Goal: Task Accomplishment & Management: Use online tool/utility

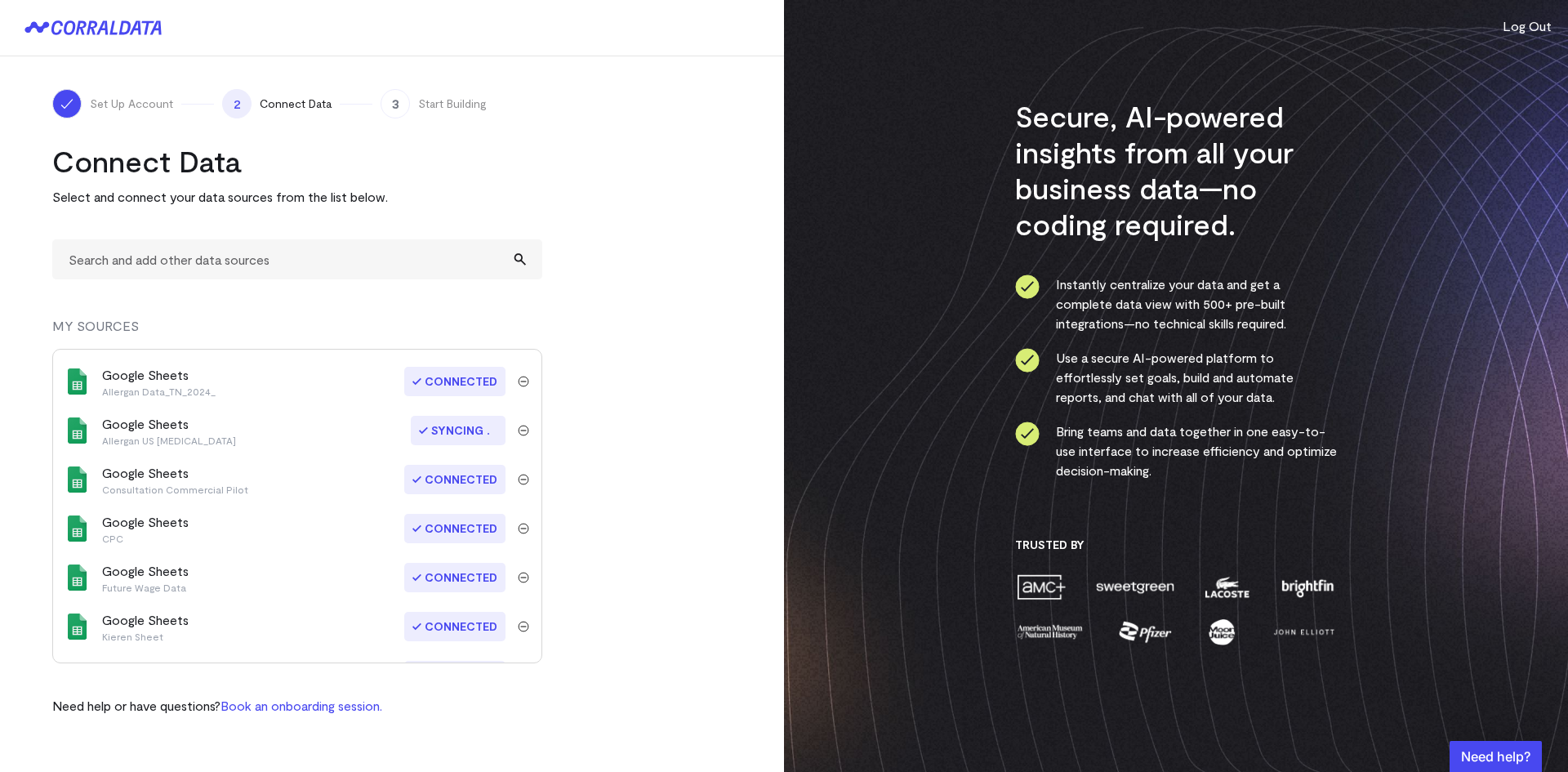
scroll to position [520, 0]
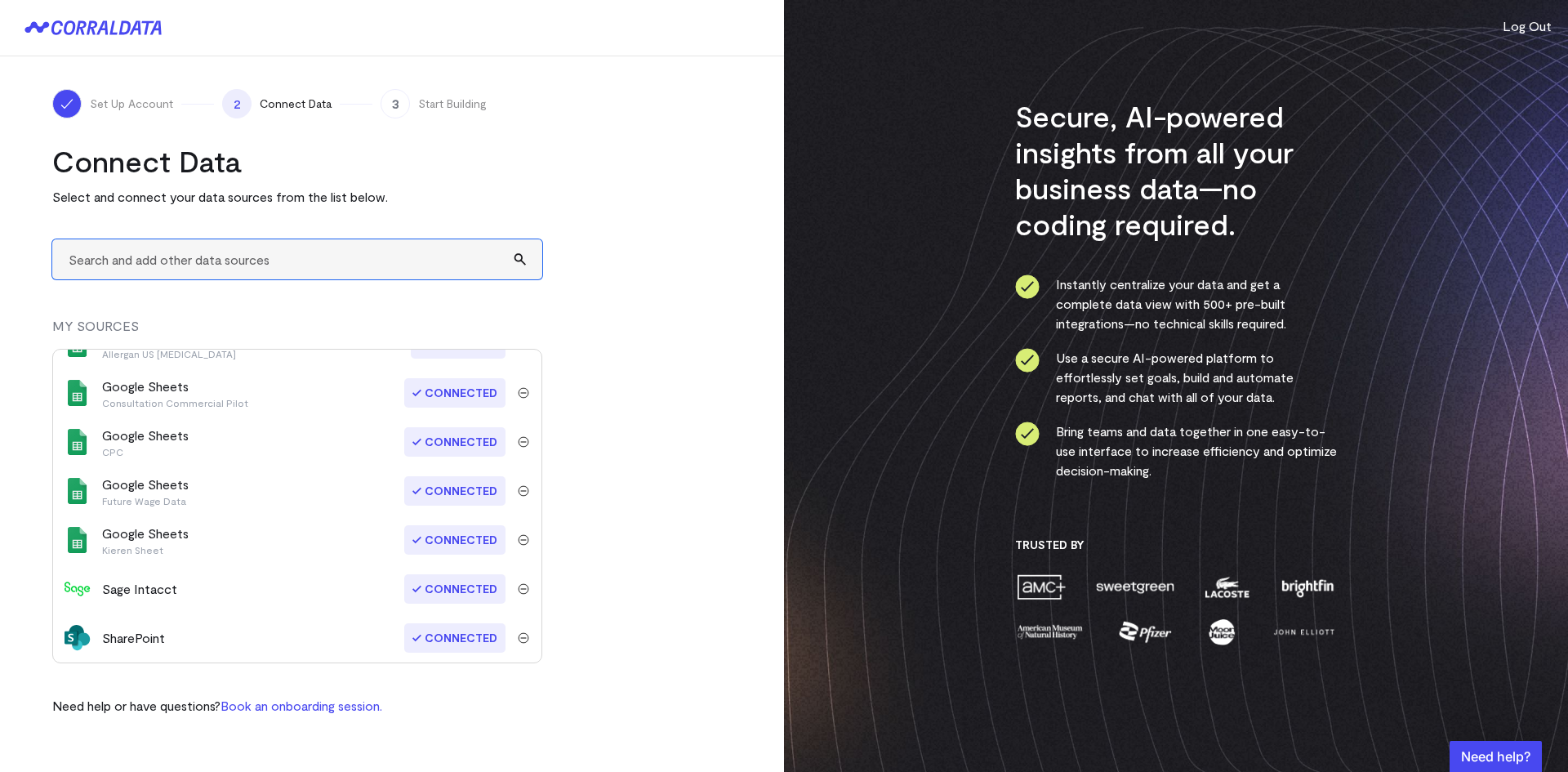
click at [319, 265] on input "text" at bounding box center [297, 259] width 490 height 40
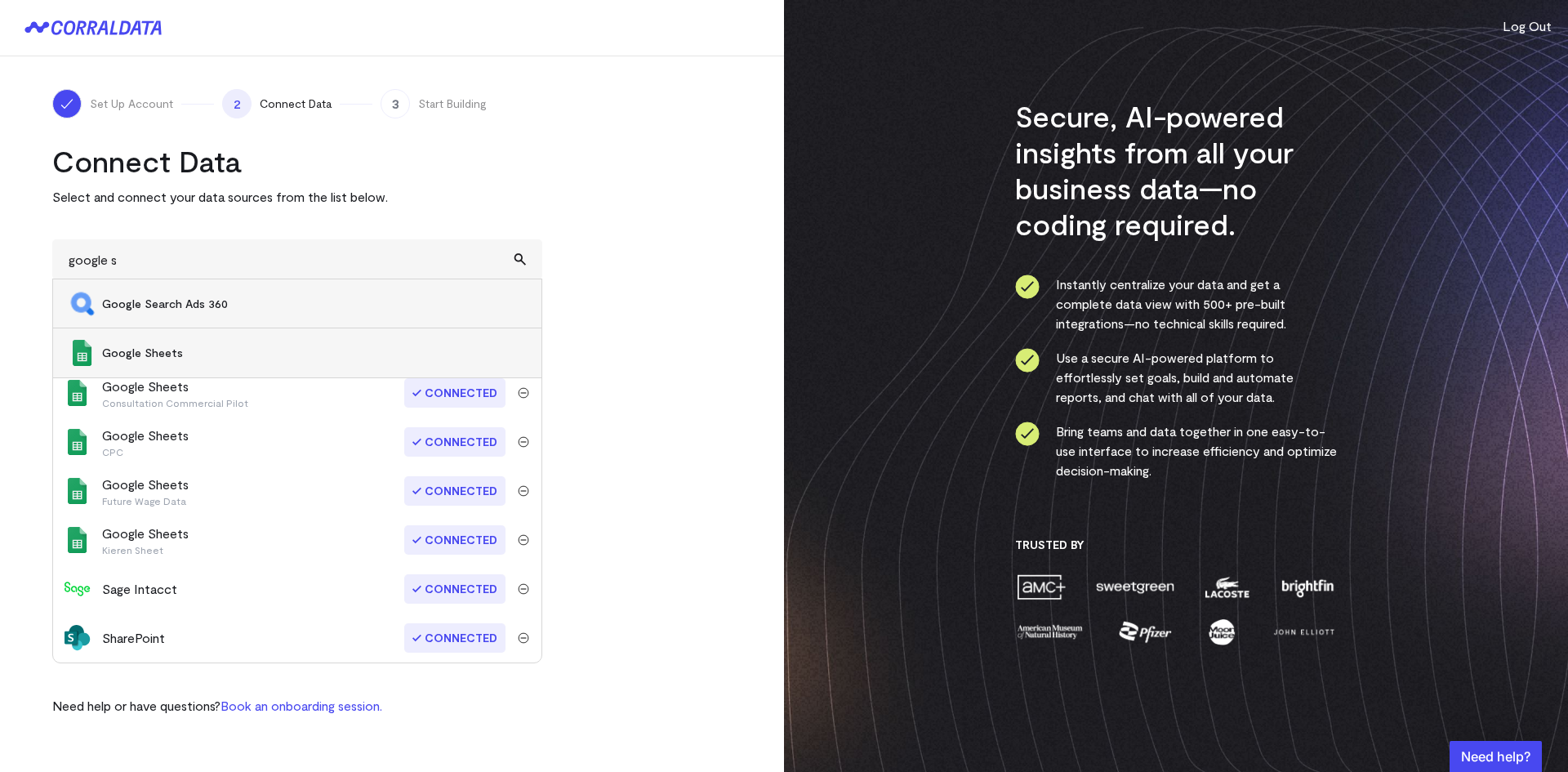
click at [183, 356] on span "Google Sheets" at bounding box center [313, 352] width 423 height 16
type input "Google Sheets"
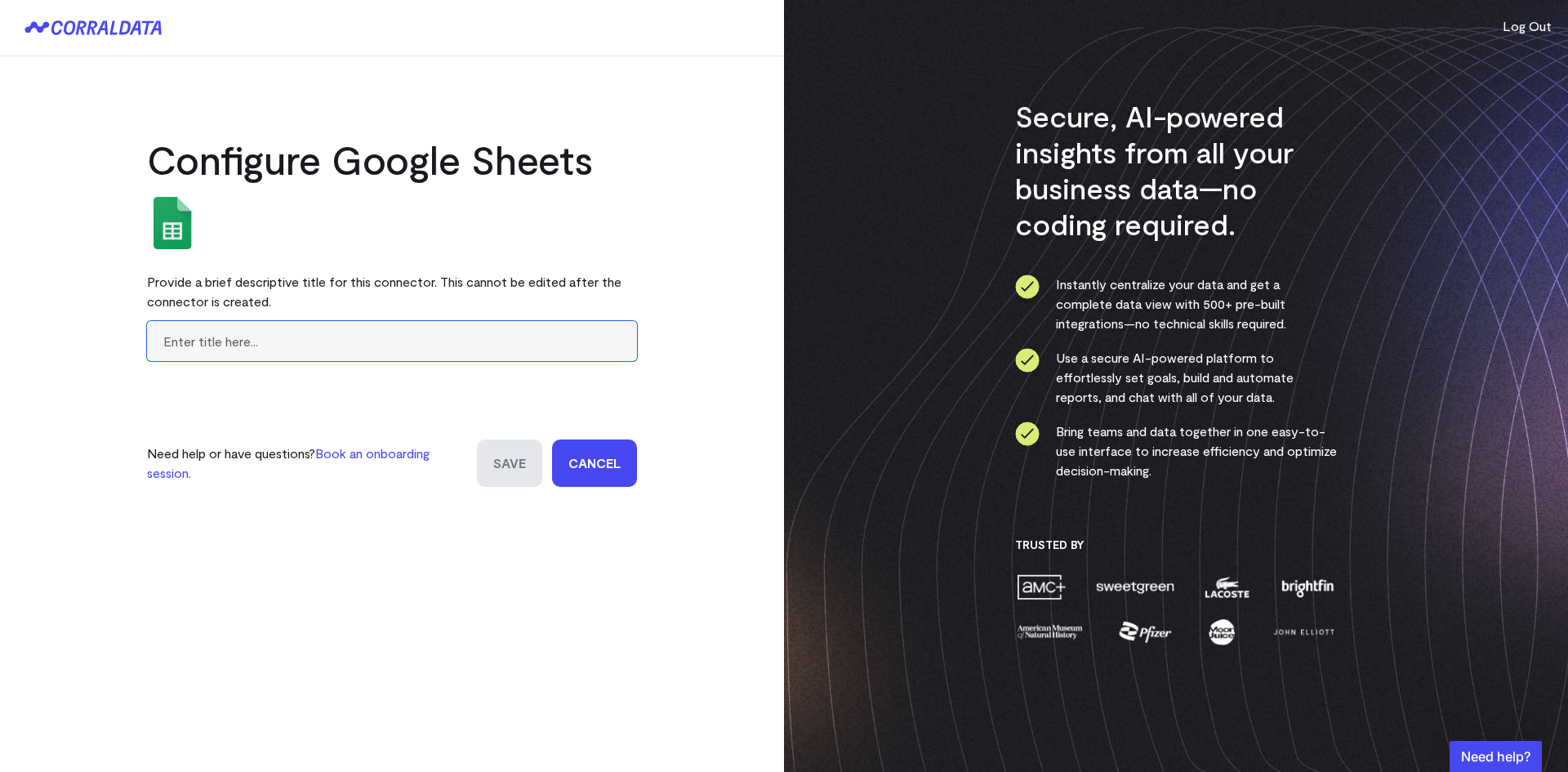
click at [274, 339] on input "text" at bounding box center [392, 341] width 490 height 40
type input "B"
type input "Allerg"
click at [606, 462] on link "Cancel" at bounding box center [594, 463] width 85 height 47
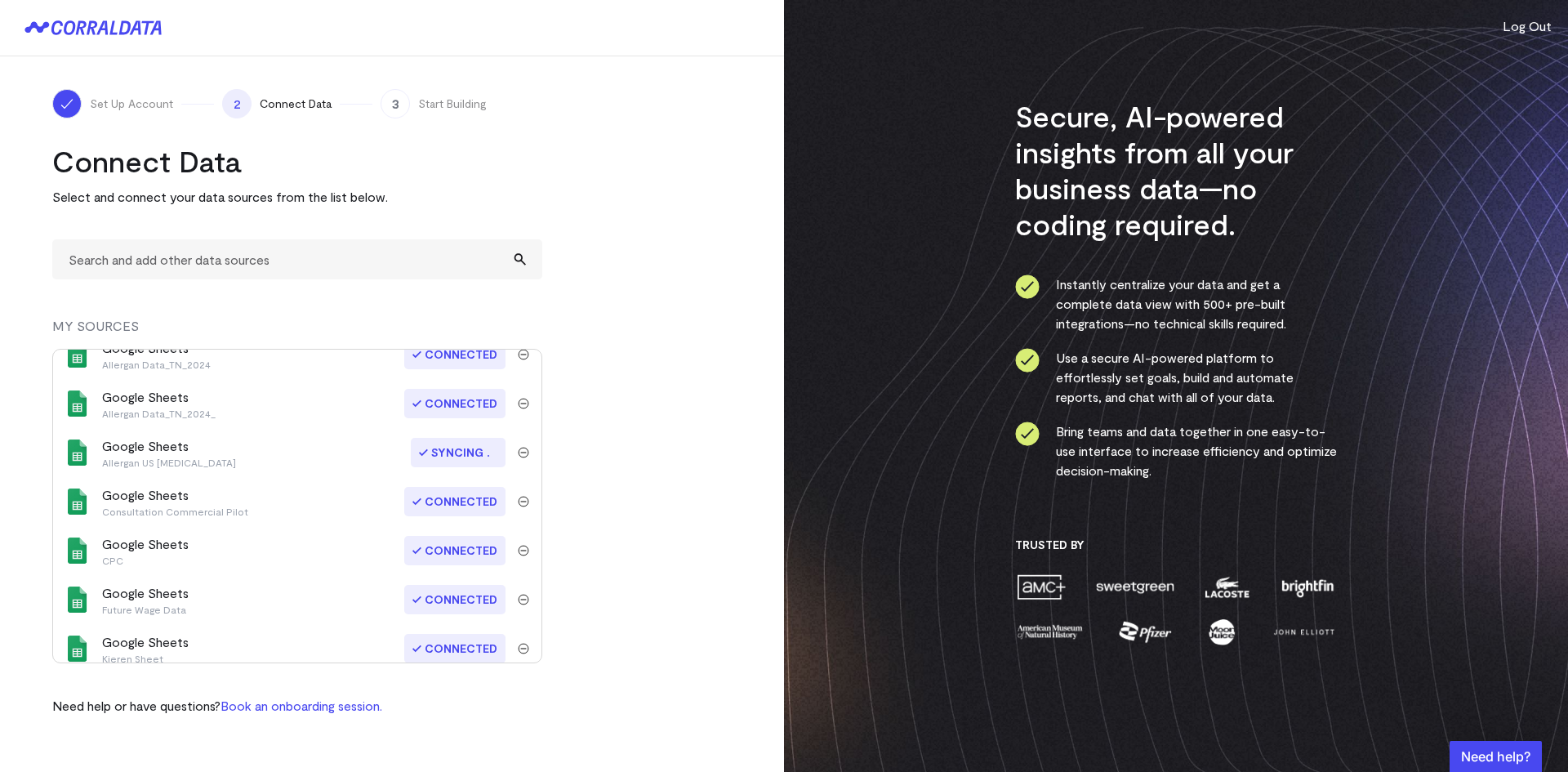
scroll to position [357, 0]
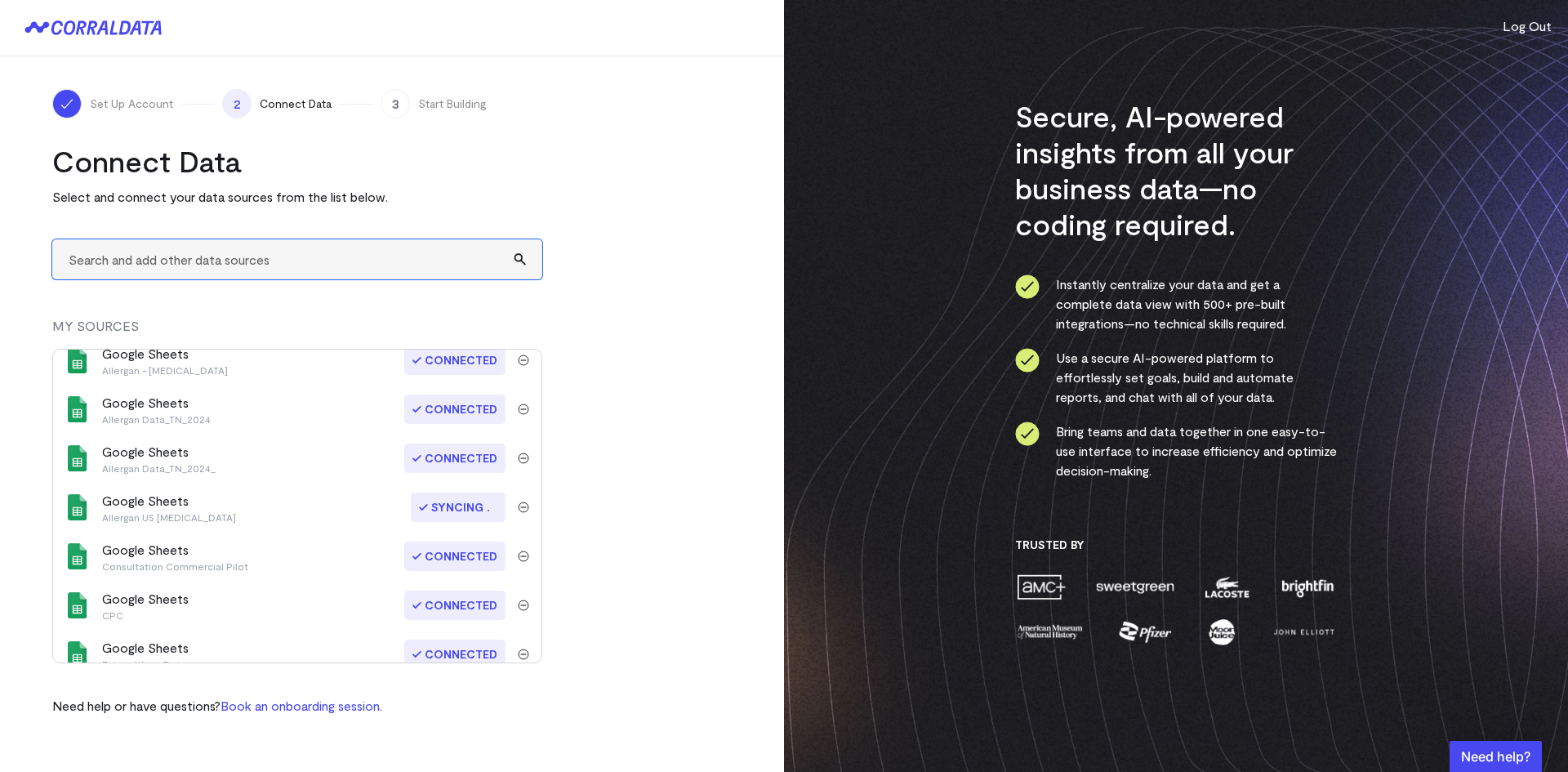
click at [264, 257] on input "text" at bounding box center [297, 259] width 490 height 40
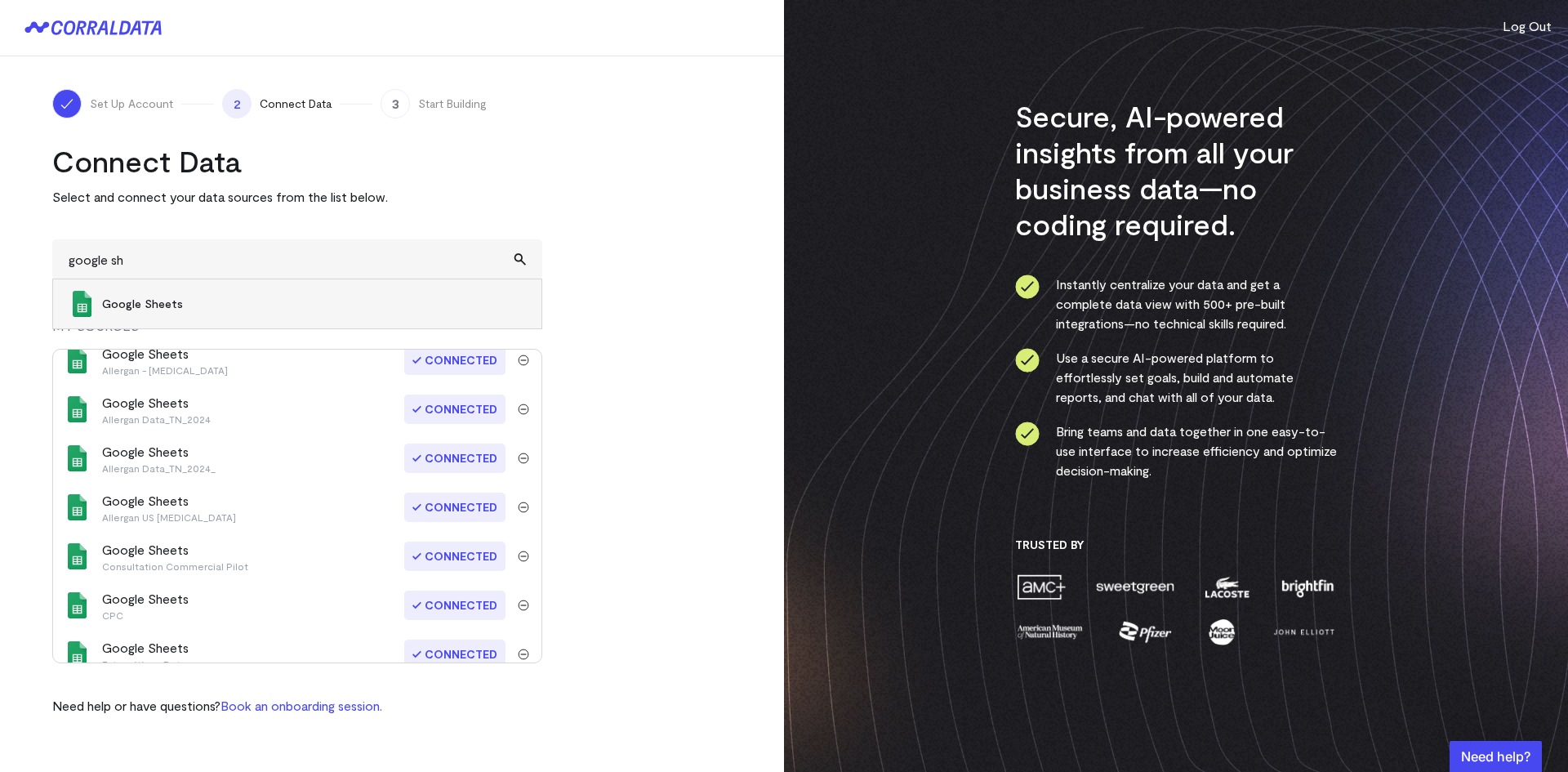
click at [273, 311] on span "Google Sheets" at bounding box center [313, 303] width 423 height 16
type input "Google Sheets"
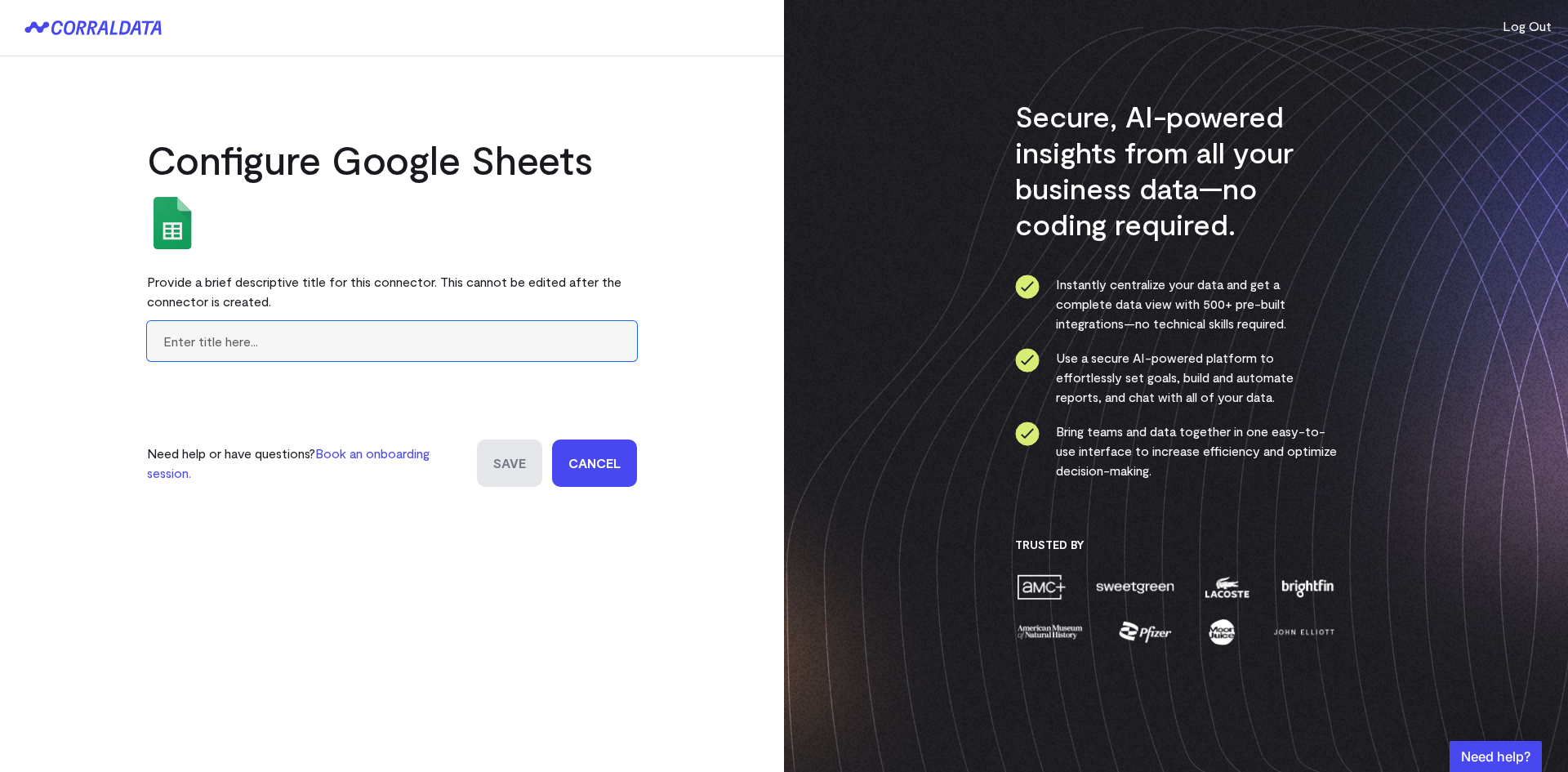
click at [320, 344] on input "text" at bounding box center [392, 341] width 490 height 40
type input "Allergan US Juvederm"
click at [511, 457] on input "Save" at bounding box center [510, 463] width 65 height 47
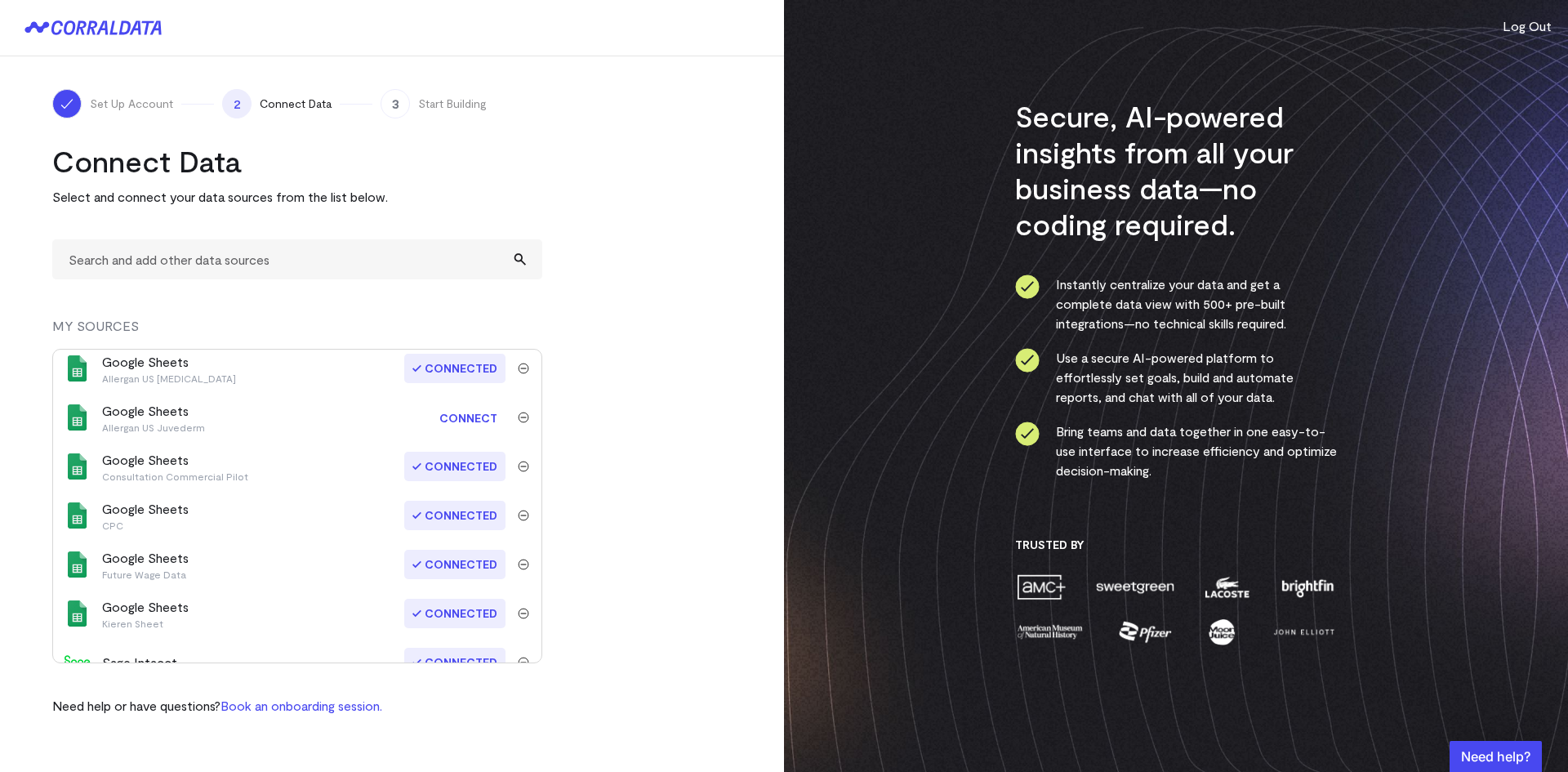
scroll to position [406, 0]
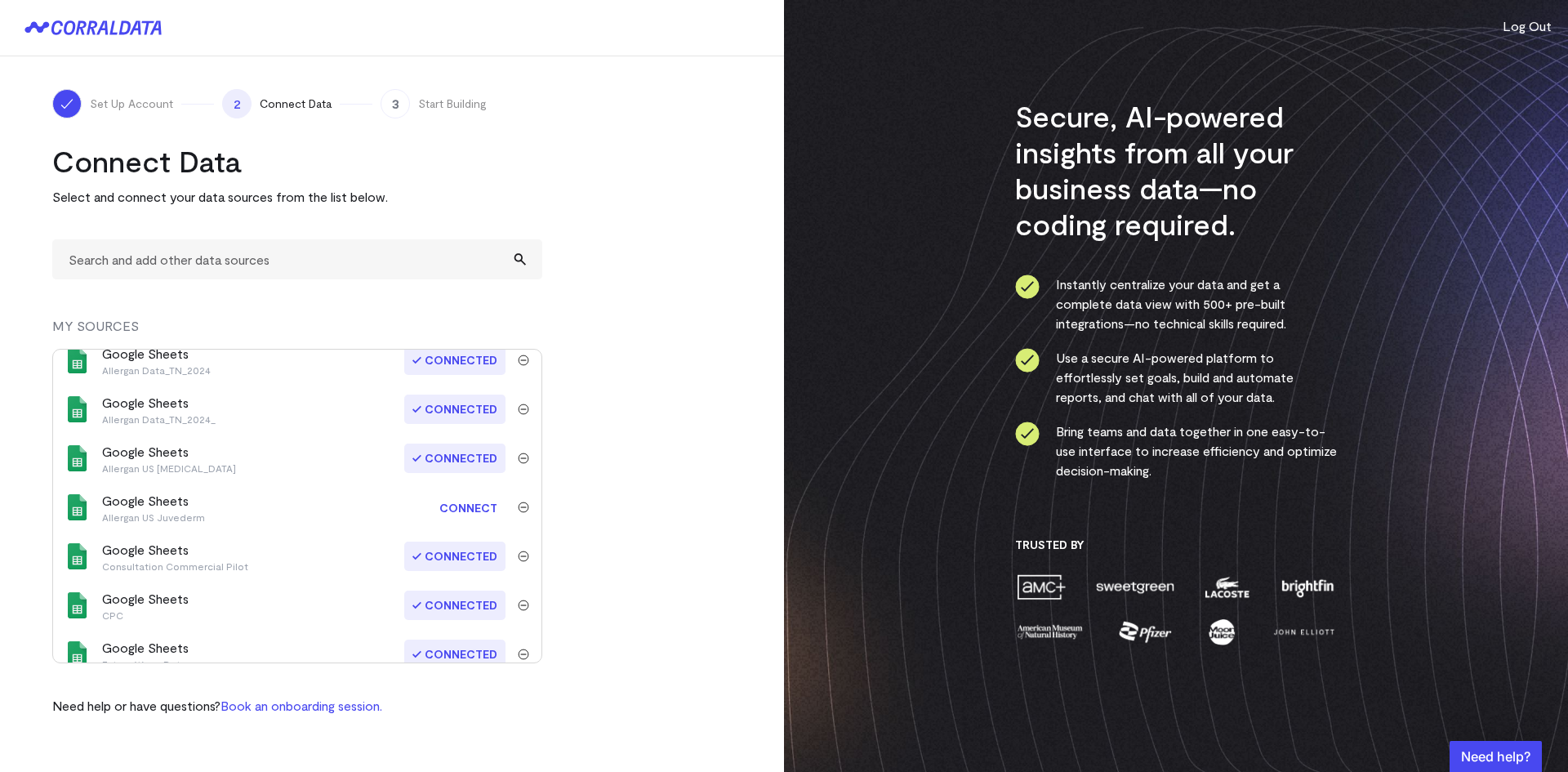
click at [474, 508] on link "Connect" at bounding box center [468, 507] width 74 height 30
